Goal: Information Seeking & Learning: Learn about a topic

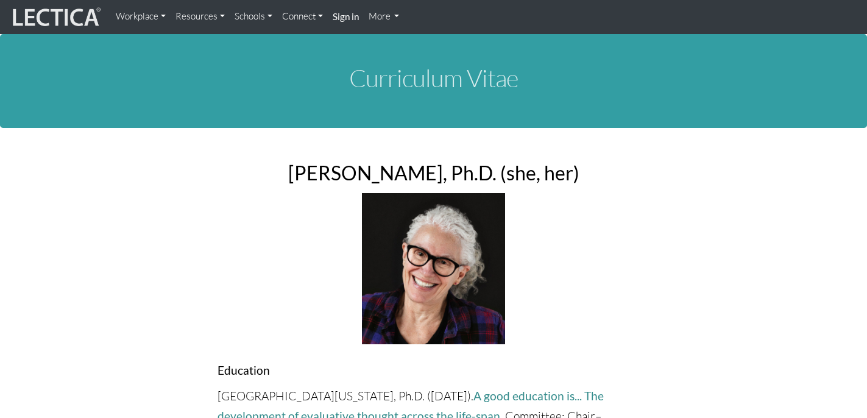
click at [147, 16] on link "Workplace" at bounding box center [141, 17] width 60 height 24
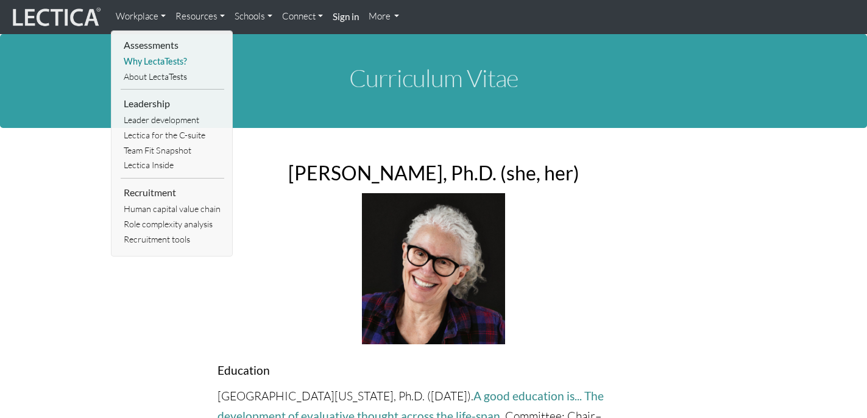
click at [149, 62] on link "Why LectaTests?" at bounding box center [173, 61] width 104 height 15
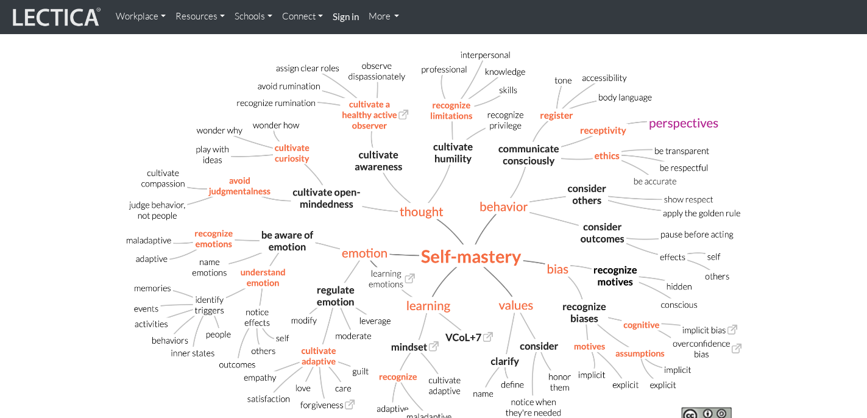
scroll to position [348, 0]
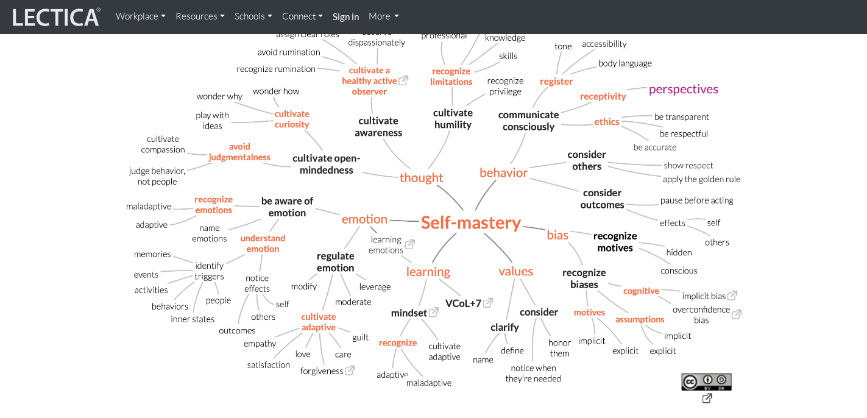
click at [371, 214] on img at bounding box center [434, 209] width 658 height 428
click at [371, 218] on img at bounding box center [434, 209] width 658 height 428
click at [380, 236] on img at bounding box center [434, 209] width 658 height 428
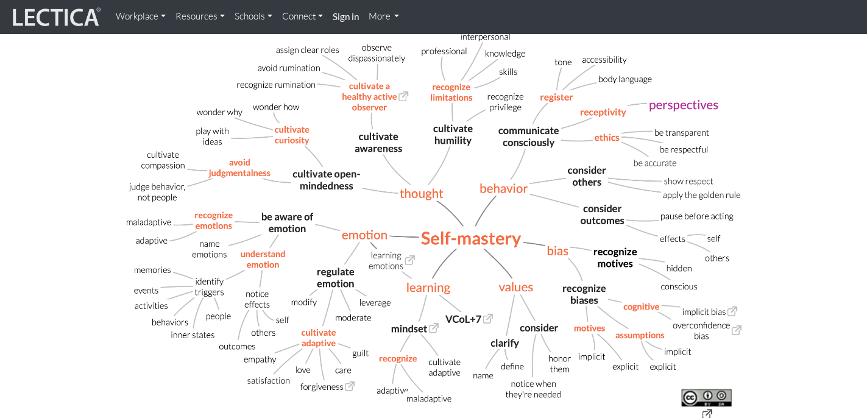
click at [600, 135] on img at bounding box center [434, 225] width 658 height 428
drag, startPoint x: 603, startPoint y: 115, endPoint x: 588, endPoint y: 108, distance: 16.6
click at [567, 100] on img at bounding box center [434, 225] width 658 height 428
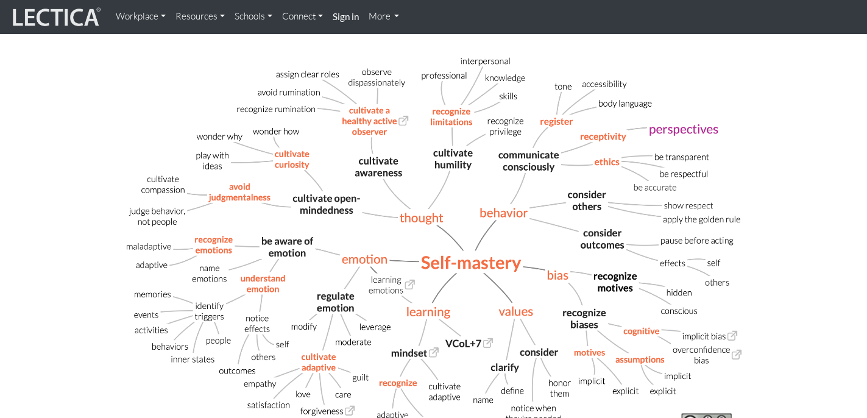
scroll to position [596, 0]
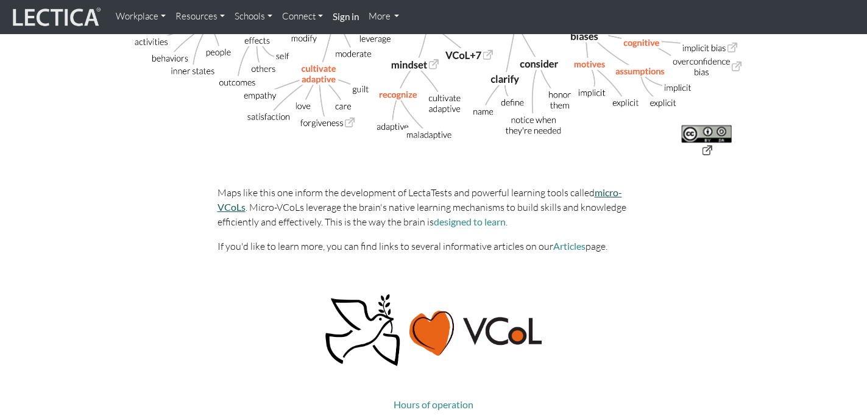
click at [601, 194] on link "micro-VCoLs" at bounding box center [420, 199] width 405 height 26
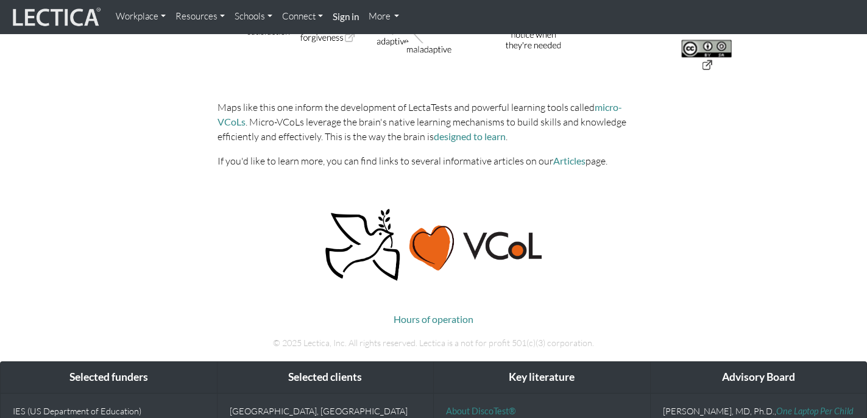
scroll to position [668, 0]
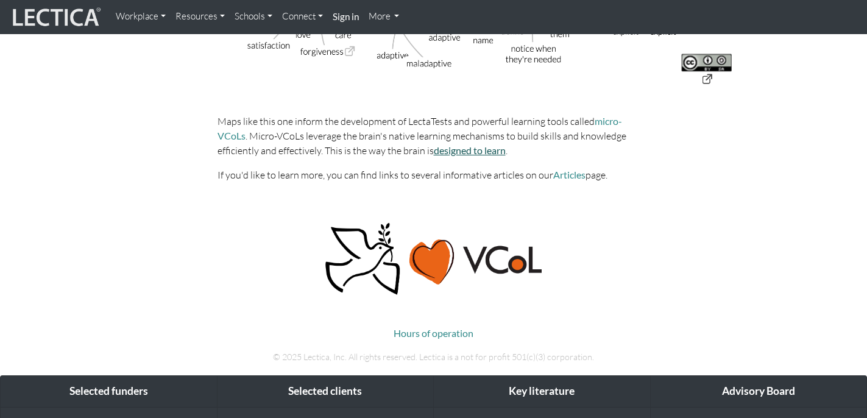
click at [434, 152] on link "designed to learn" at bounding box center [470, 150] width 72 height 12
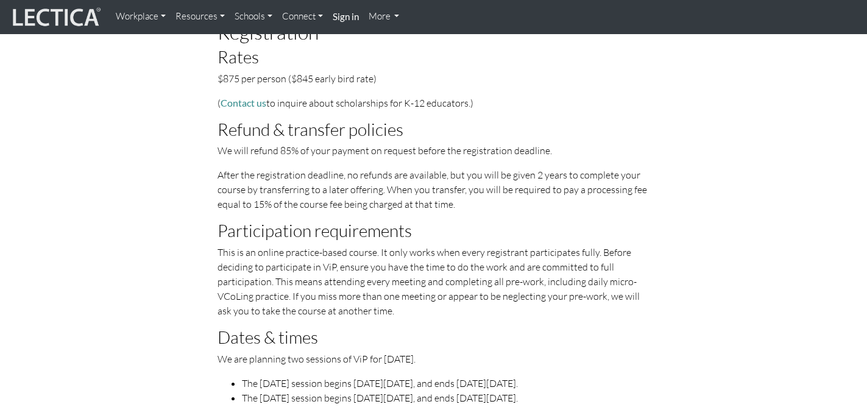
scroll to position [3440, 0]
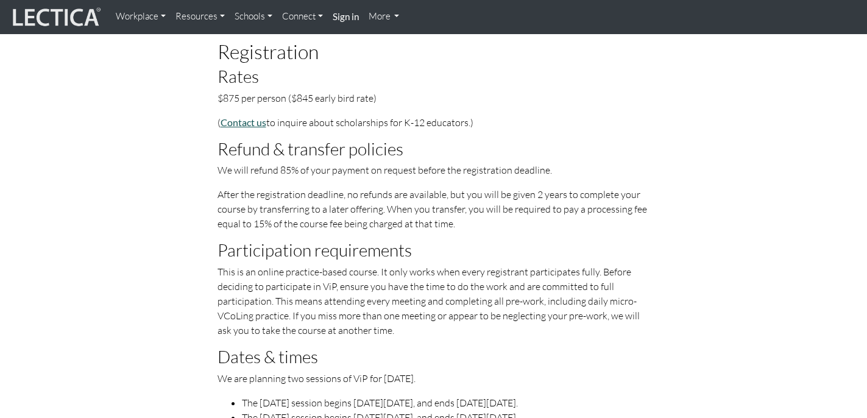
click at [238, 116] on link "Contact us" at bounding box center [244, 122] width 46 height 12
click at [241, 116] on link "Contact us" at bounding box center [244, 122] width 46 height 12
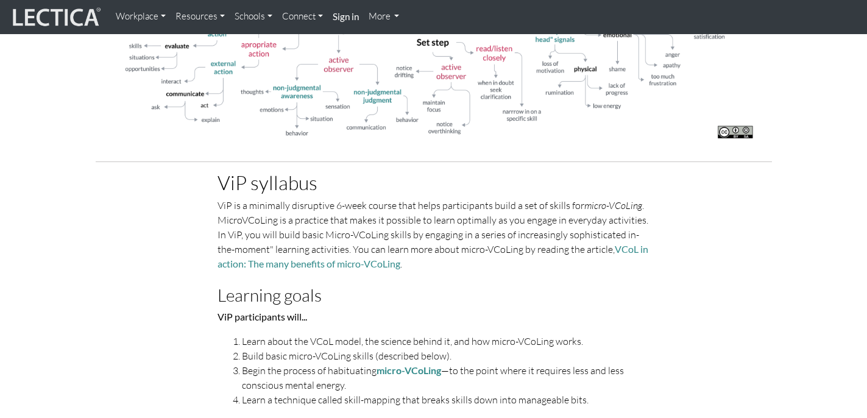
scroll to position [1993, 0]
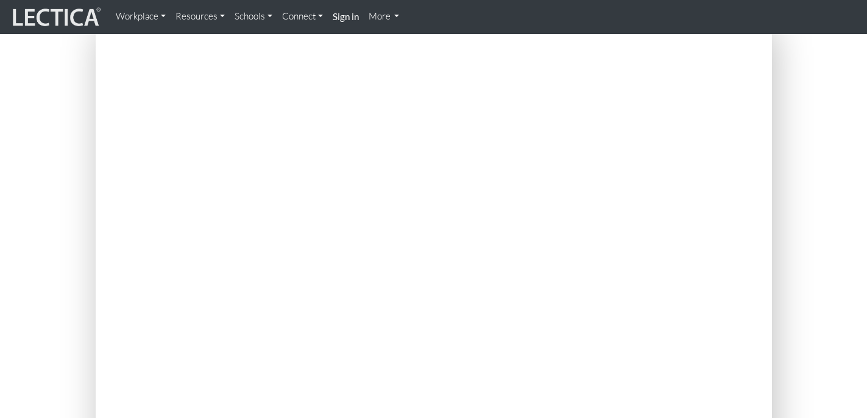
scroll to position [165, 0]
